Goal: Transaction & Acquisition: Purchase product/service

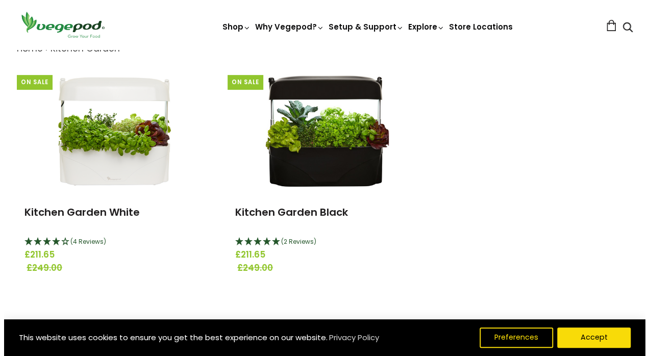
scroll to position [115, 0]
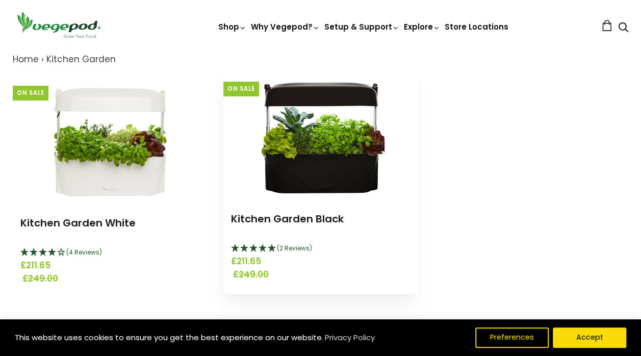
click at [323, 152] on img at bounding box center [320, 135] width 127 height 127
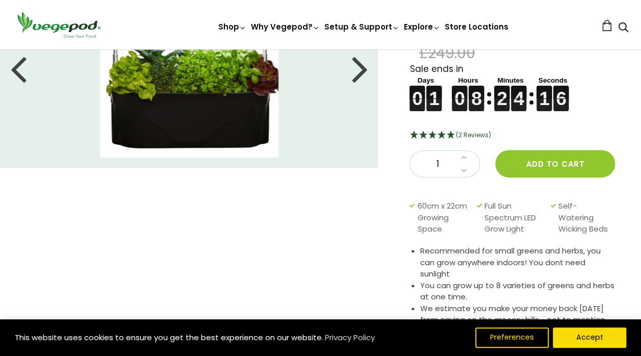
scroll to position [112, 0]
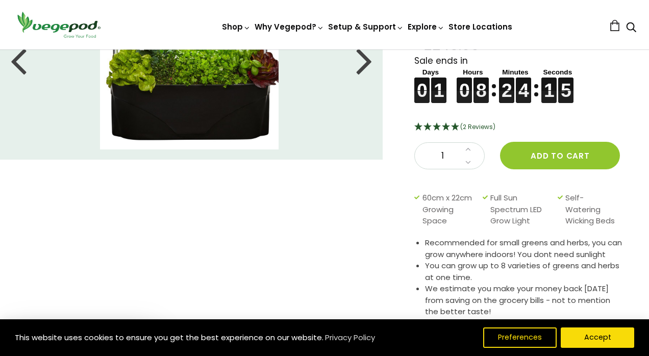
click at [614, 237] on div "Close dialog WANT ACCESS TO EXCLUSIVE DEALS? Sign up to receive access to our l…" at bounding box center [324, 178] width 649 height 356
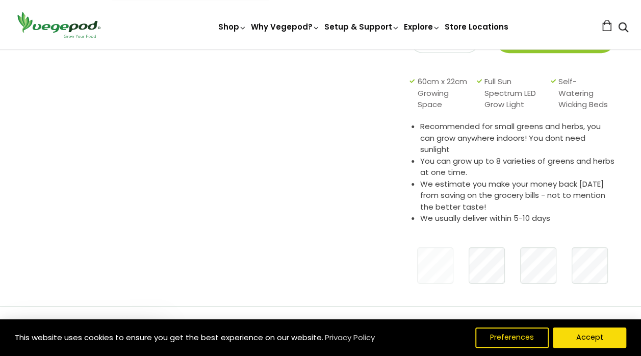
scroll to position [228, 0]
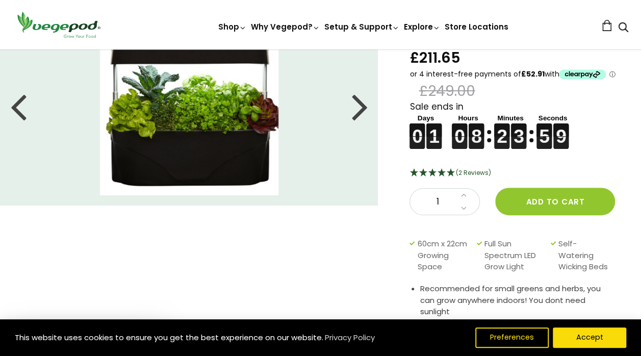
click at [614, 250] on div "Kitchen Garden Black £211.65 £249.00 Sale ends in 0 0 0 0 1 1 1 1 0 0 0 0 8 8 8…" at bounding box center [512, 237] width 206 height 427
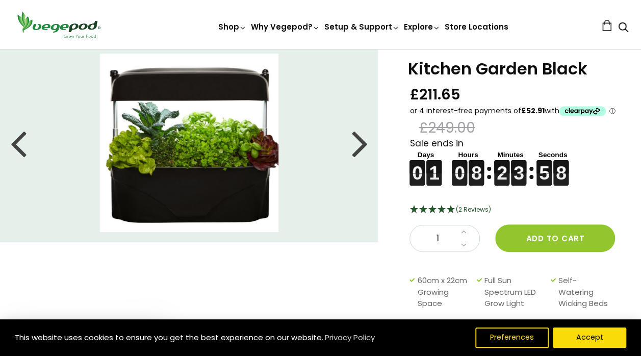
scroll to position [1, 0]
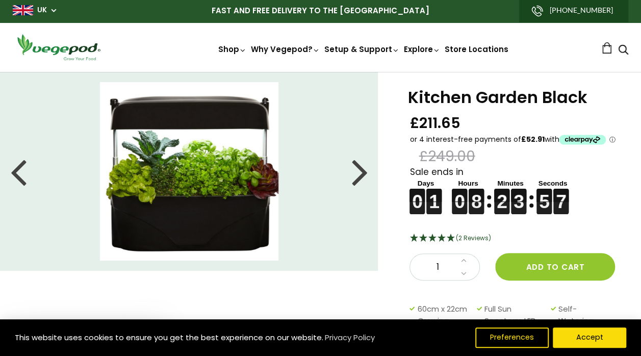
click at [356, 171] on div at bounding box center [359, 171] width 16 height 46
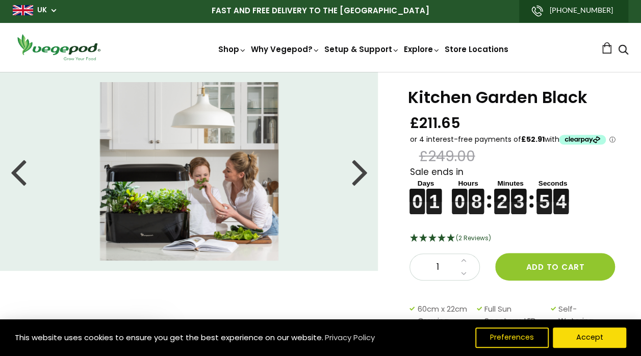
click at [358, 175] on div at bounding box center [359, 171] width 16 height 46
